Goal: Information Seeking & Learning: Learn about a topic

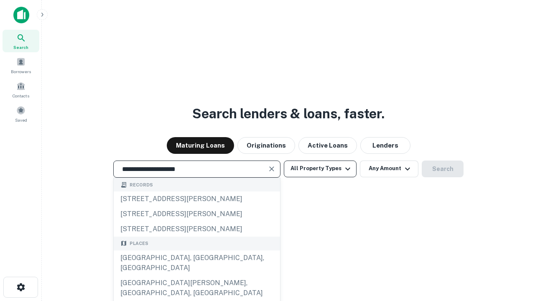
click at [196, 275] on div "[GEOGRAPHIC_DATA], [GEOGRAPHIC_DATA], [GEOGRAPHIC_DATA]" at bounding box center [197, 262] width 166 height 25
click at [320, 168] on button "All Property Types" at bounding box center [320, 168] width 73 height 17
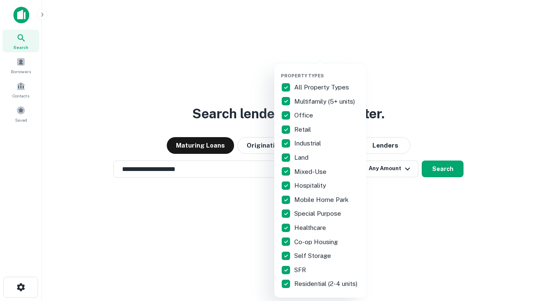
type input "**********"
click at [327, 70] on button "button" at bounding box center [327, 70] width 92 height 0
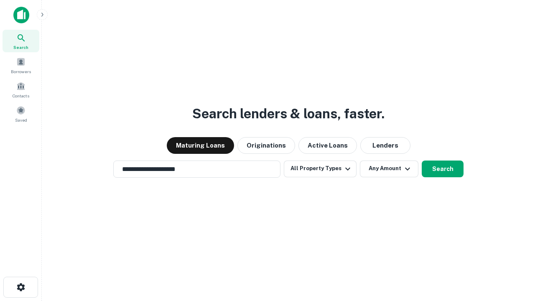
scroll to position [13, 0]
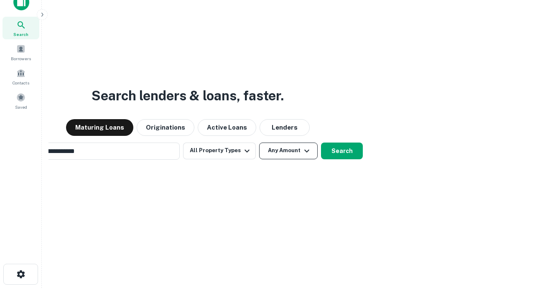
click at [259, 143] on button "Any Amount" at bounding box center [288, 151] width 59 height 17
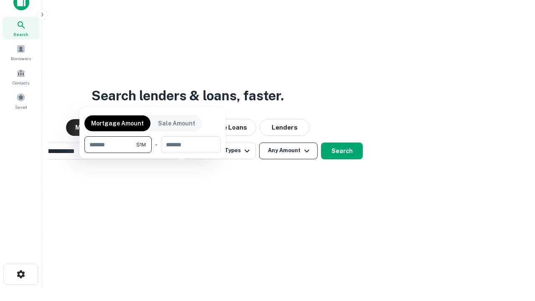
scroll to position [13, 0]
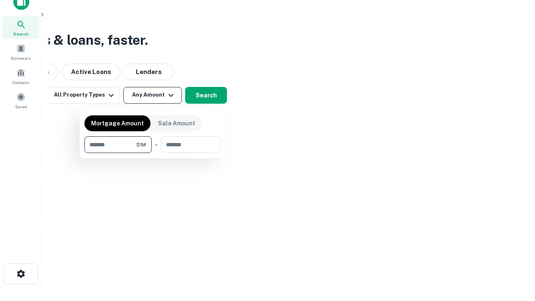
type input "*******"
click at [153, 153] on button "button" at bounding box center [152, 153] width 136 height 0
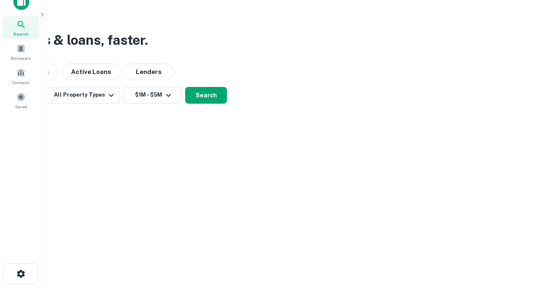
scroll to position [13, 0]
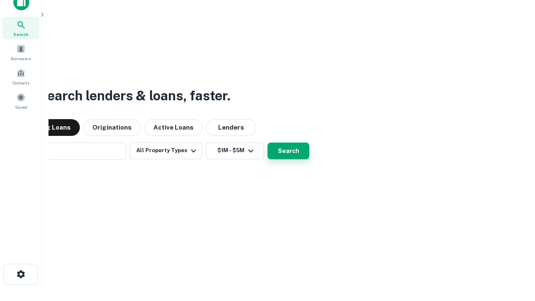
click at [267, 143] on button "Search" at bounding box center [288, 151] width 42 height 17
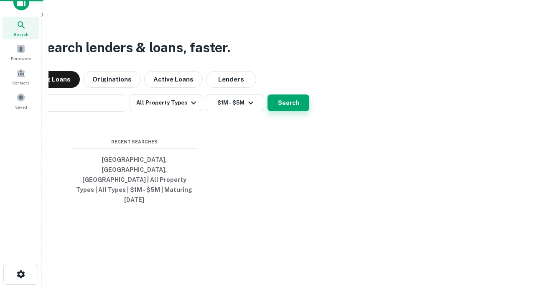
scroll to position [13, 0]
